Goal: Task Accomplishment & Management: Use online tool/utility

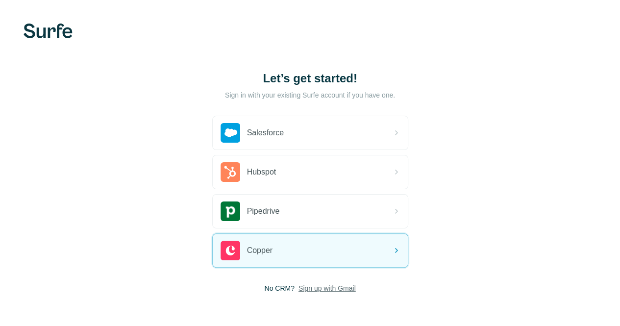
click at [299, 286] on span "Sign up with Gmail" at bounding box center [327, 288] width 57 height 10
click at [212, 305] on button "Sign up with Google" at bounding box center [310, 313] width 196 height 20
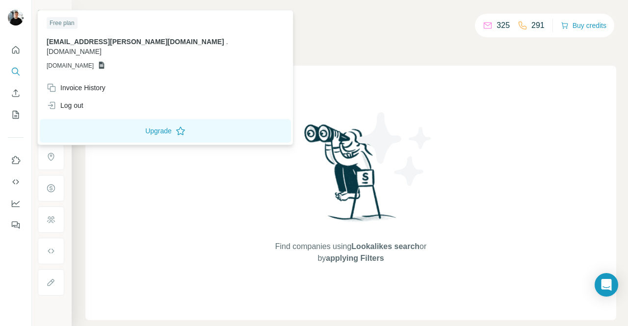
click at [12, 21] on img at bounding box center [16, 18] width 16 height 16
click at [19, 50] on icon "Quick start" at bounding box center [15, 49] width 7 height 7
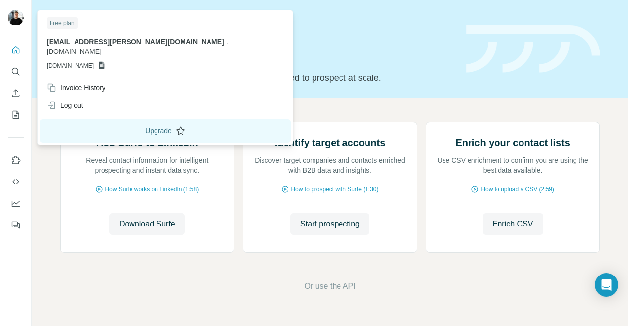
click at [135, 119] on button "Upgrade" at bounding box center [165, 131] width 251 height 24
